Goal: Information Seeking & Learning: Find specific fact

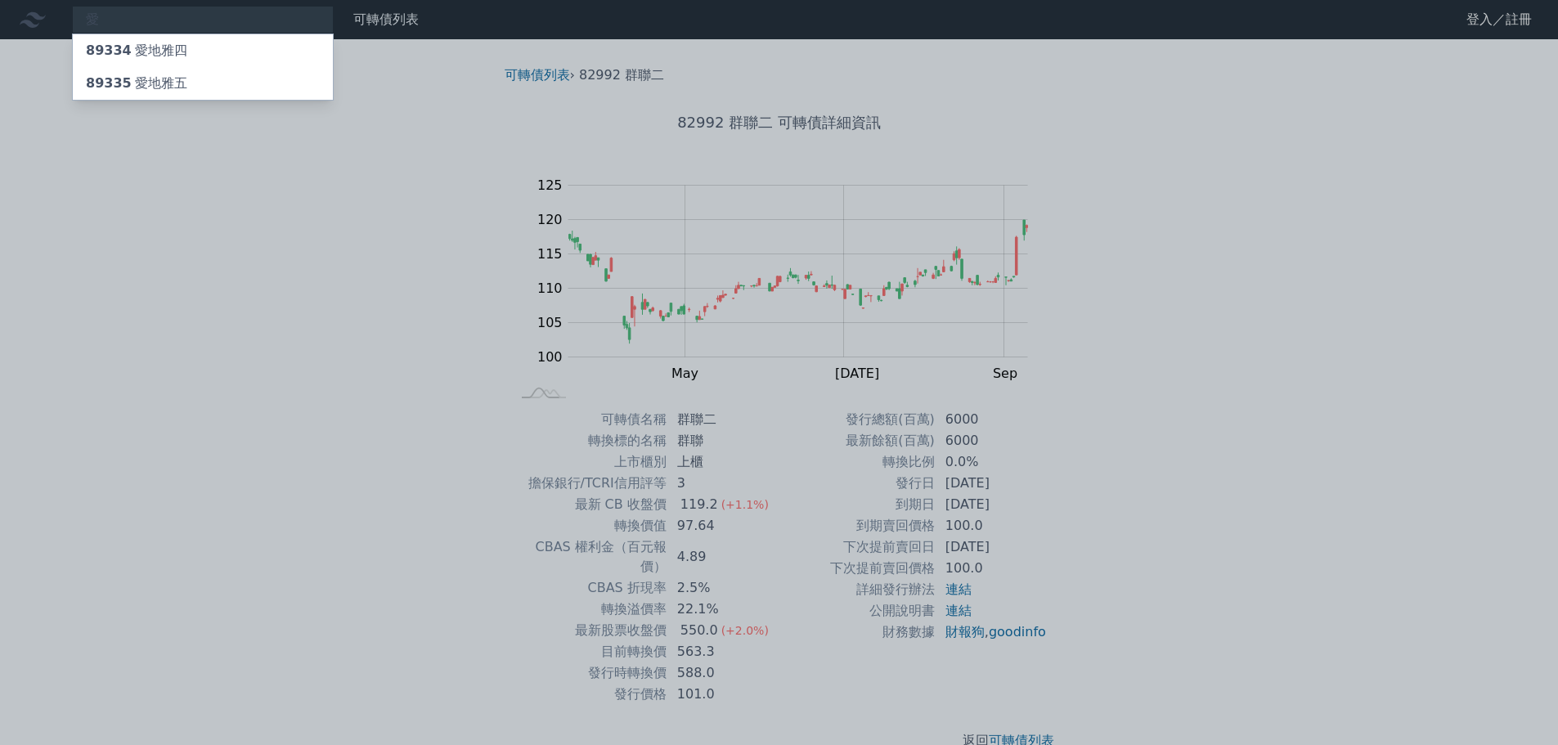
type input "愛"
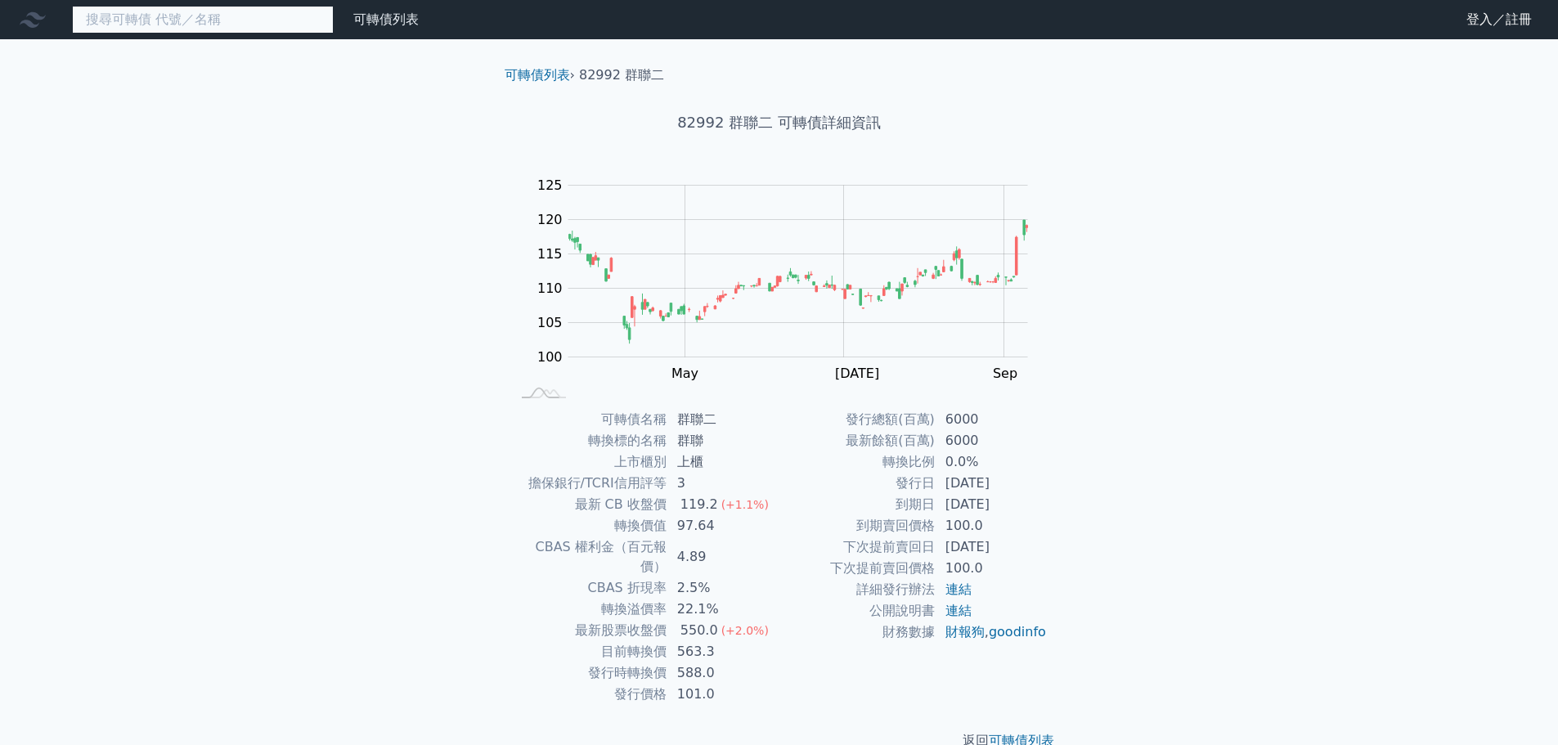
paste input "台光電"
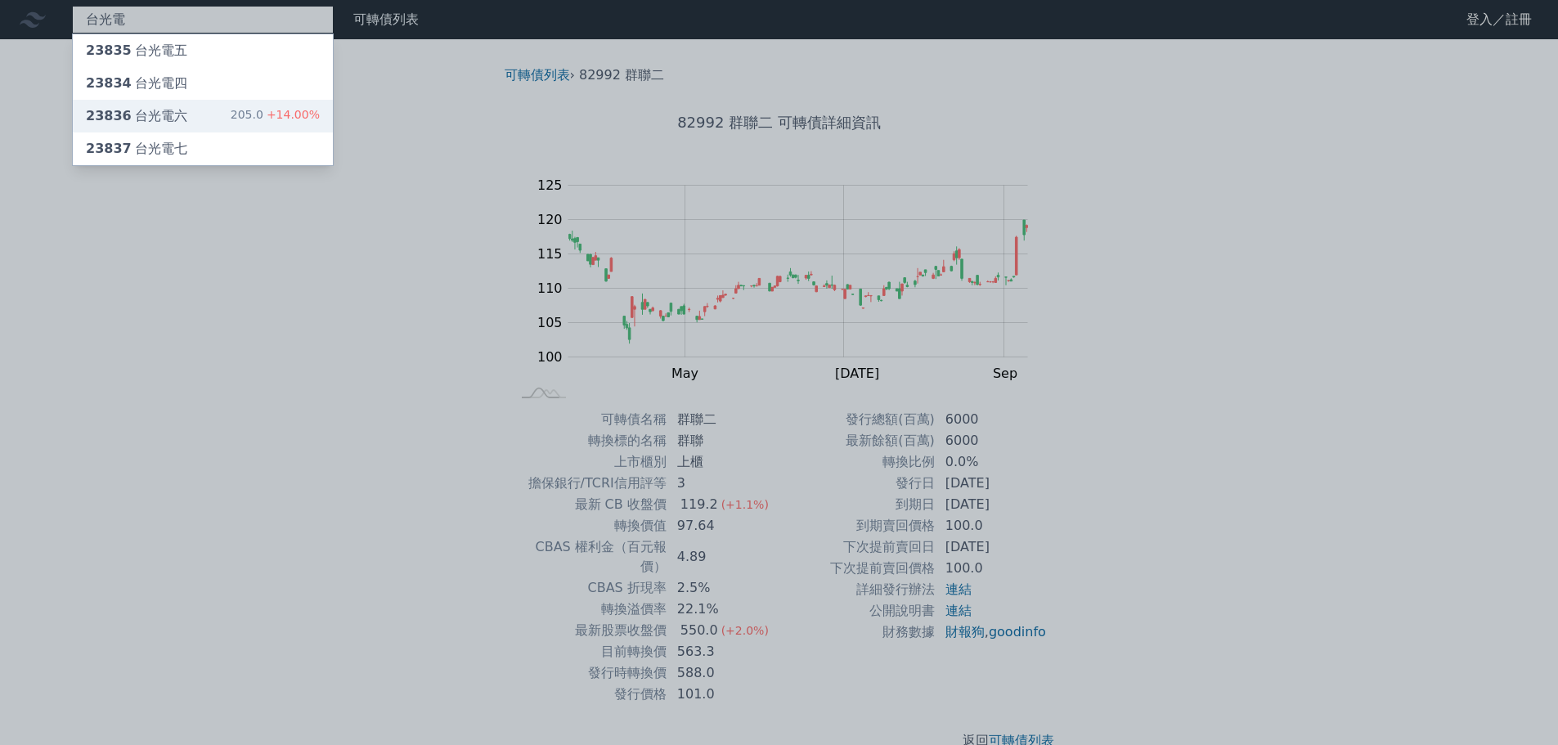
type input "台光電"
click at [155, 116] on div "23836 台光電六" at bounding box center [136, 116] width 101 height 20
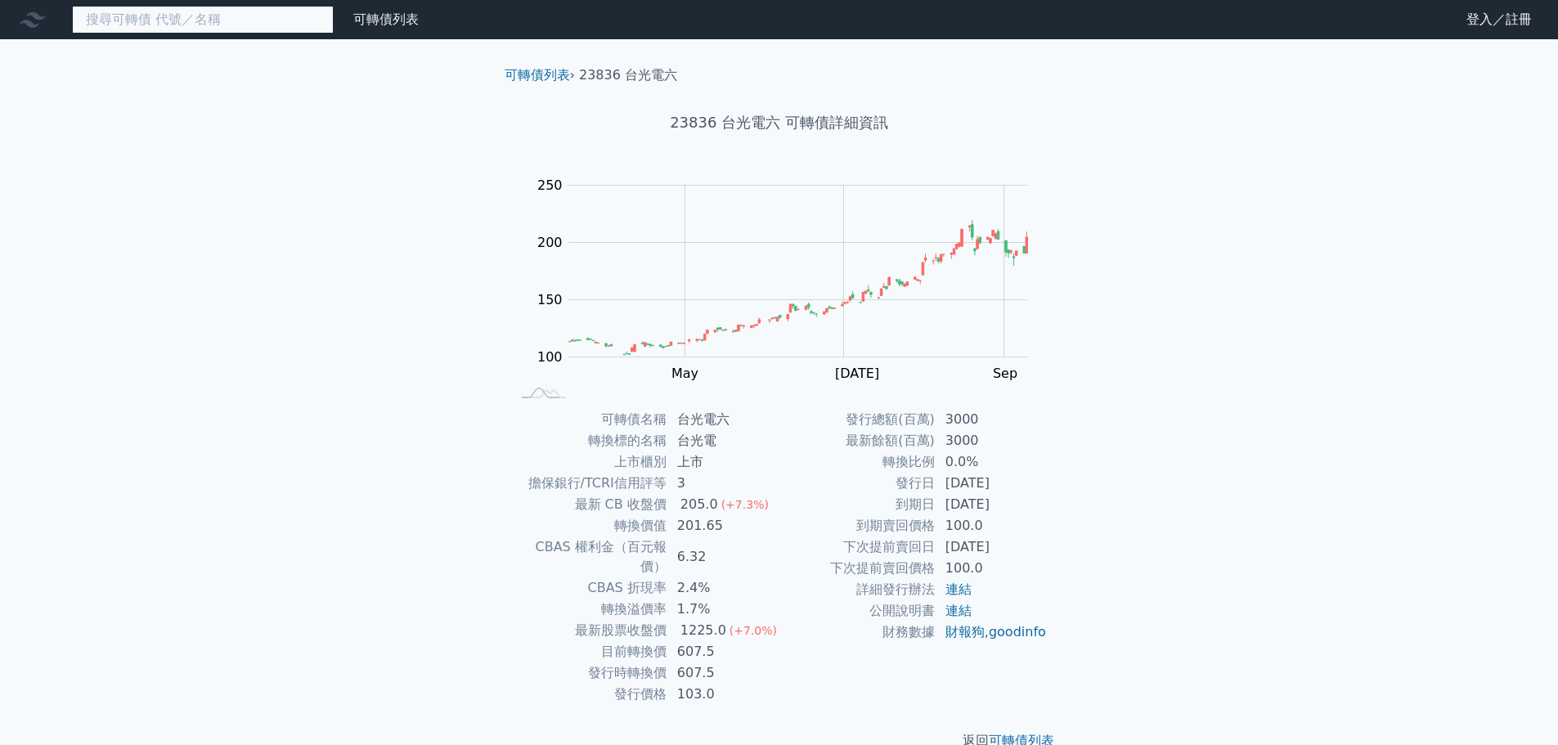
click at [146, 23] on input at bounding box center [203, 20] width 262 height 28
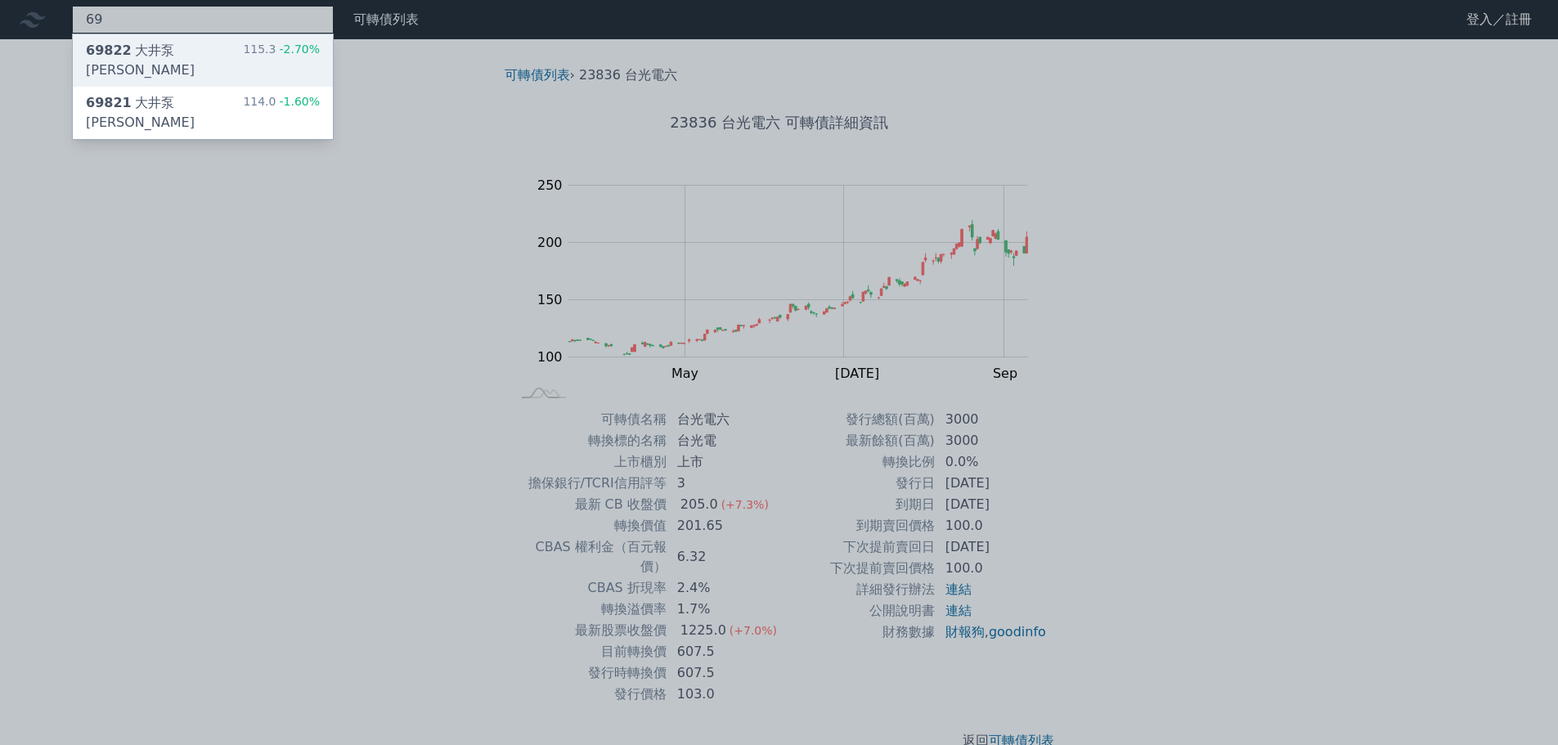
type input "69"
click at [167, 56] on div "69822 大井泵[PERSON_NAME]" at bounding box center [164, 60] width 157 height 39
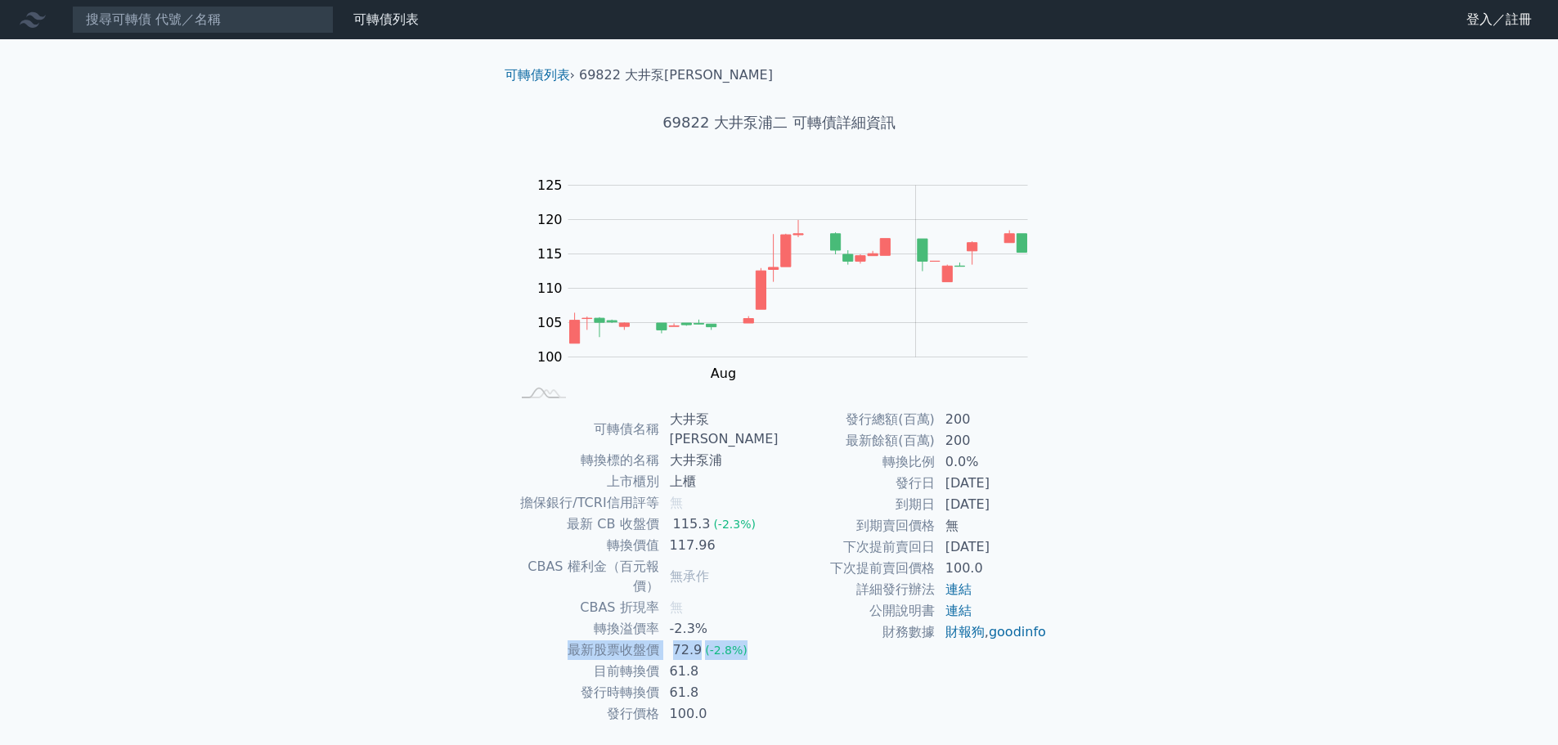
drag, startPoint x: 577, startPoint y: 611, endPoint x: 761, endPoint y: 615, distance: 184.1
click at [761, 640] on tr "最新股票收盤價 72.9 (-2.8%)" at bounding box center [645, 650] width 268 height 21
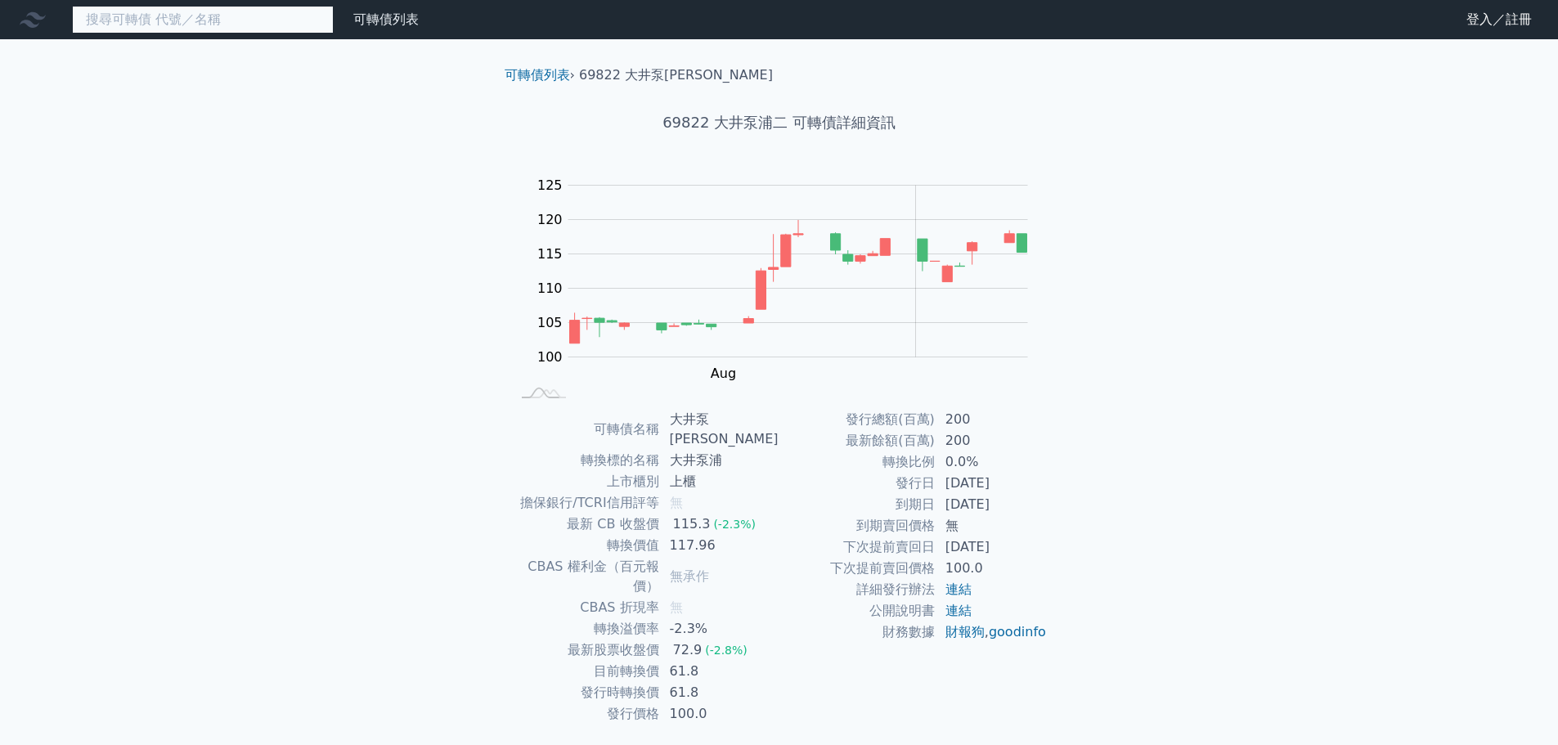
click at [118, 27] on input at bounding box center [203, 20] width 262 height 28
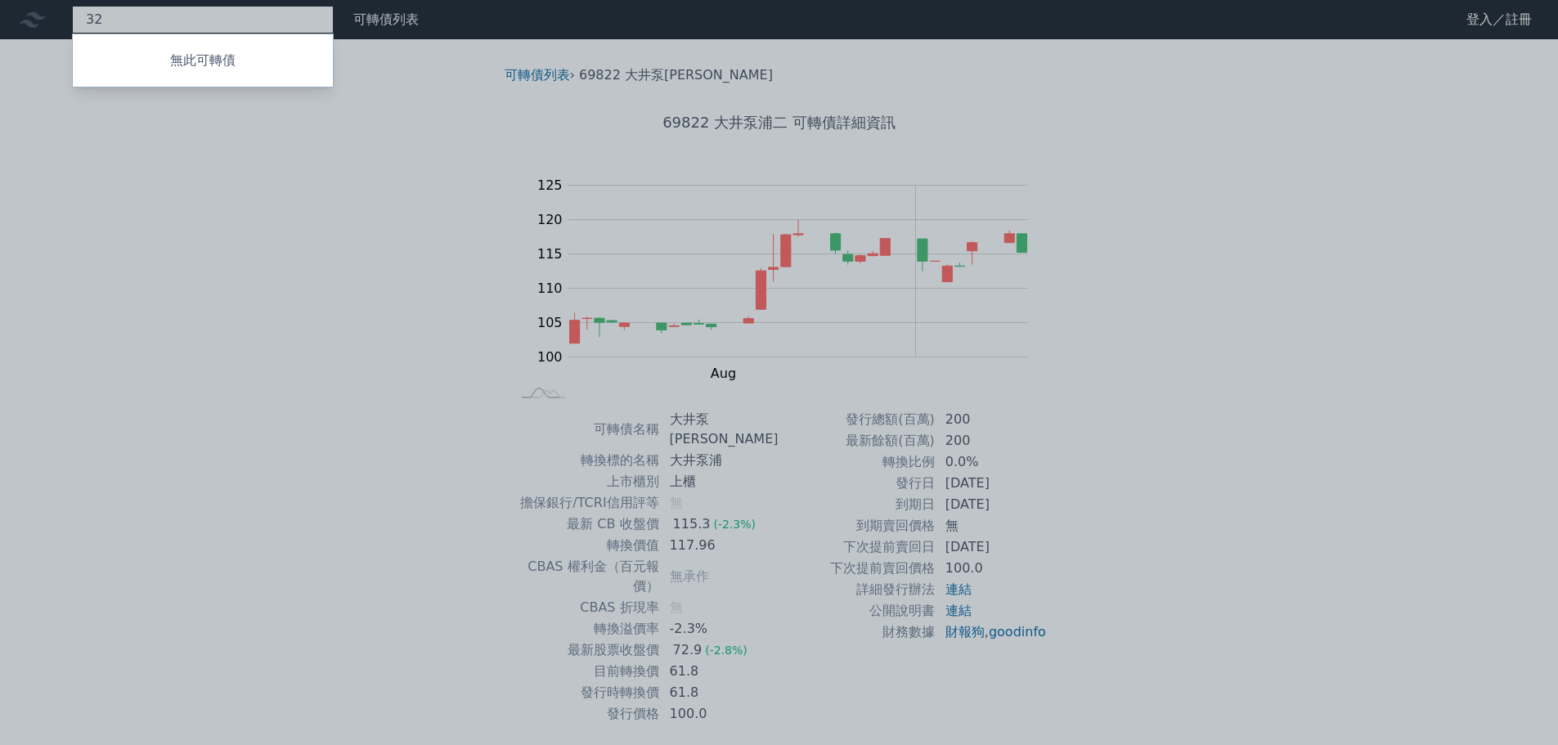
type input "3"
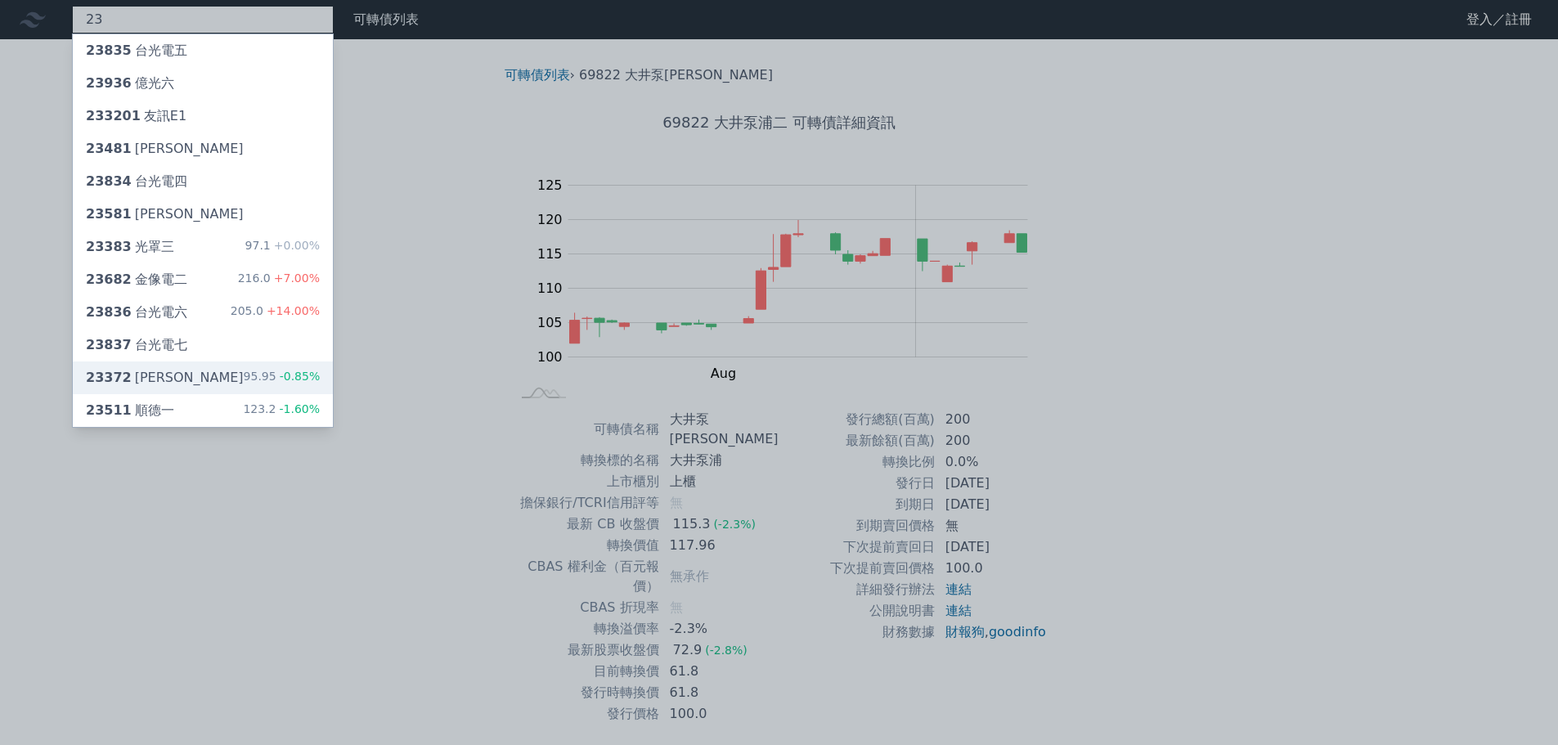
type input "23"
click at [154, 376] on div "23372 [PERSON_NAME]" at bounding box center [165, 378] width 158 height 20
